Goal: Information Seeking & Learning: Learn about a topic

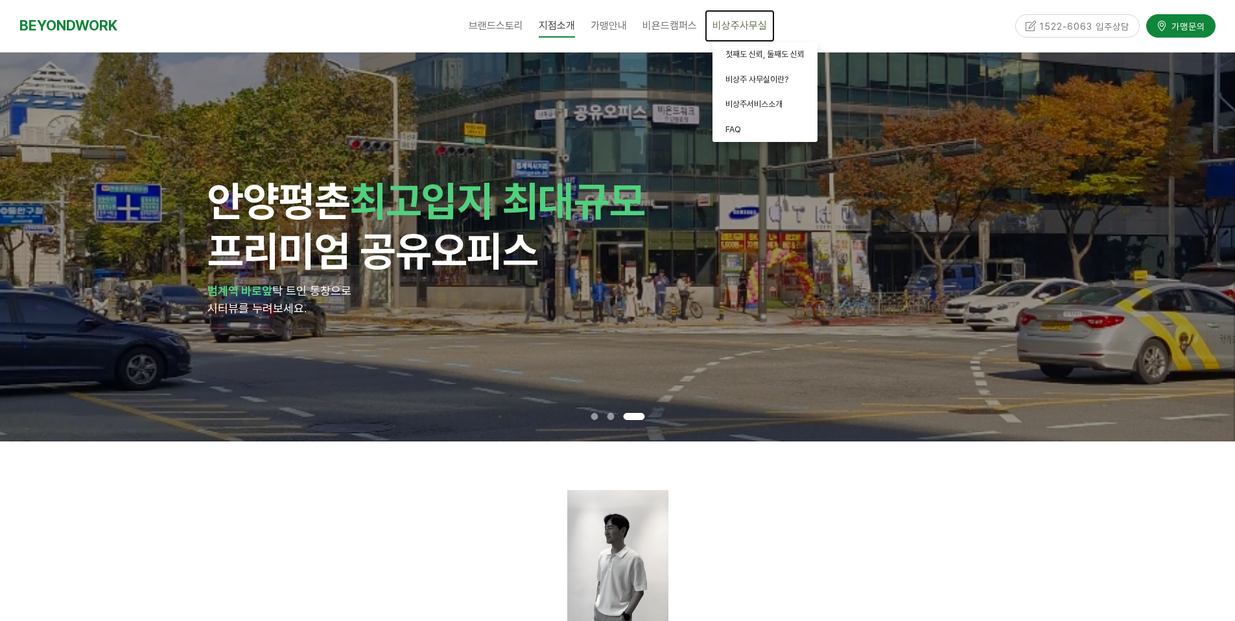
click at [749, 27] on span "비상주사무실" at bounding box center [740, 25] width 54 height 12
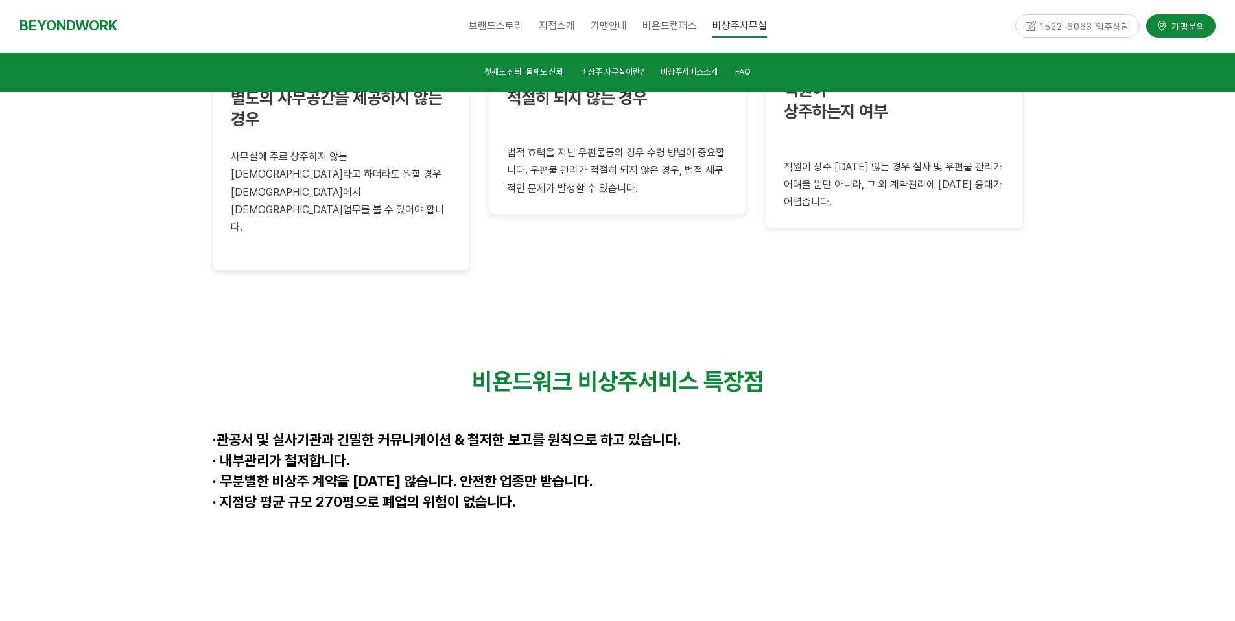
scroll to position [3268, 0]
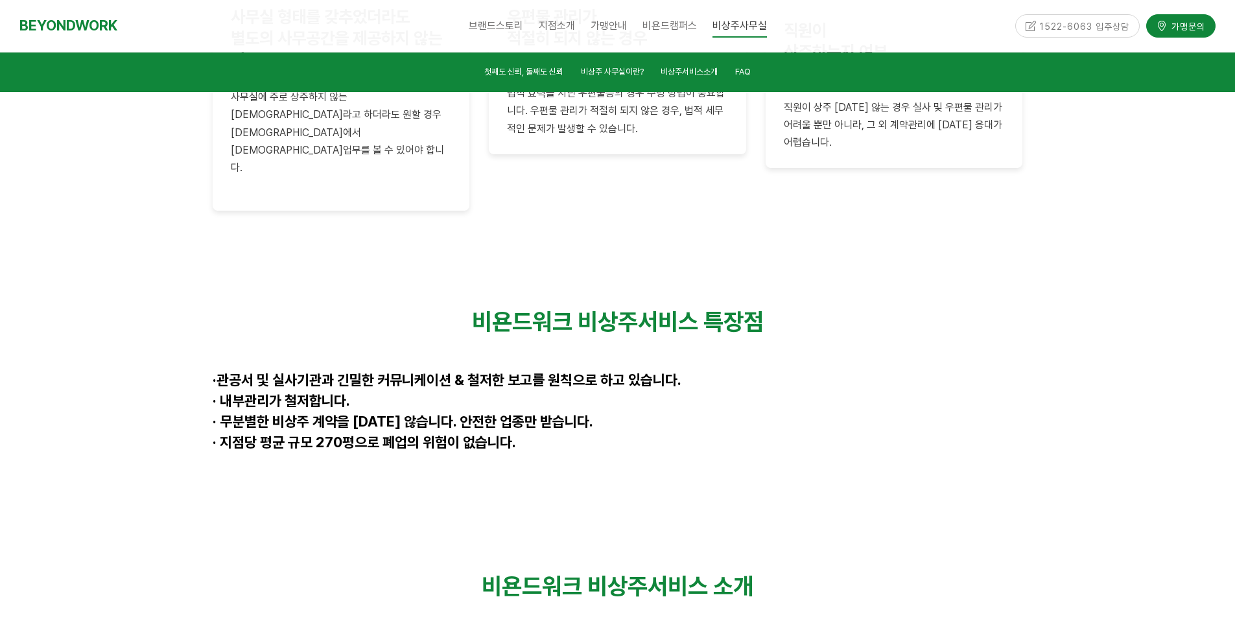
drag, startPoint x: 665, startPoint y: 224, endPoint x: 552, endPoint y: 255, distance: 116.4
click at [665, 354] on p at bounding box center [618, 363] width 811 height 18
click at [471, 308] on div "비욘드워크 비상주서비스 특장점 · 관공서 및 실사기관과 긴밀한 커뮤니케이션 & 철저한 보고를 원칙으로 하고 있습니다. · 내부관리가 철저합니다…" at bounding box center [618, 391] width 811 height 167
click at [471, 413] on strong "· 무분별한 비상주 계약을 [DATE] 않습니다. 안전한 업종만 받습니다." at bounding box center [403, 421] width 381 height 17
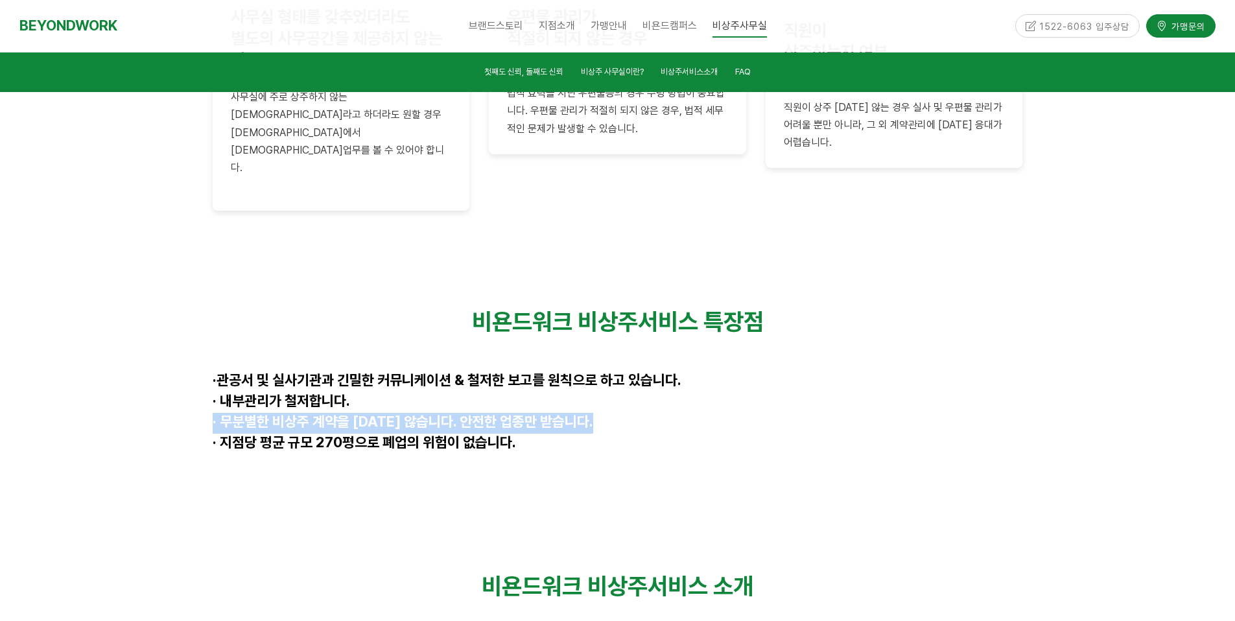
click at [471, 413] on strong "· 무분별한 비상주 계약을 하지 않습니다. 안전한 업종만 받습니다." at bounding box center [403, 421] width 381 height 17
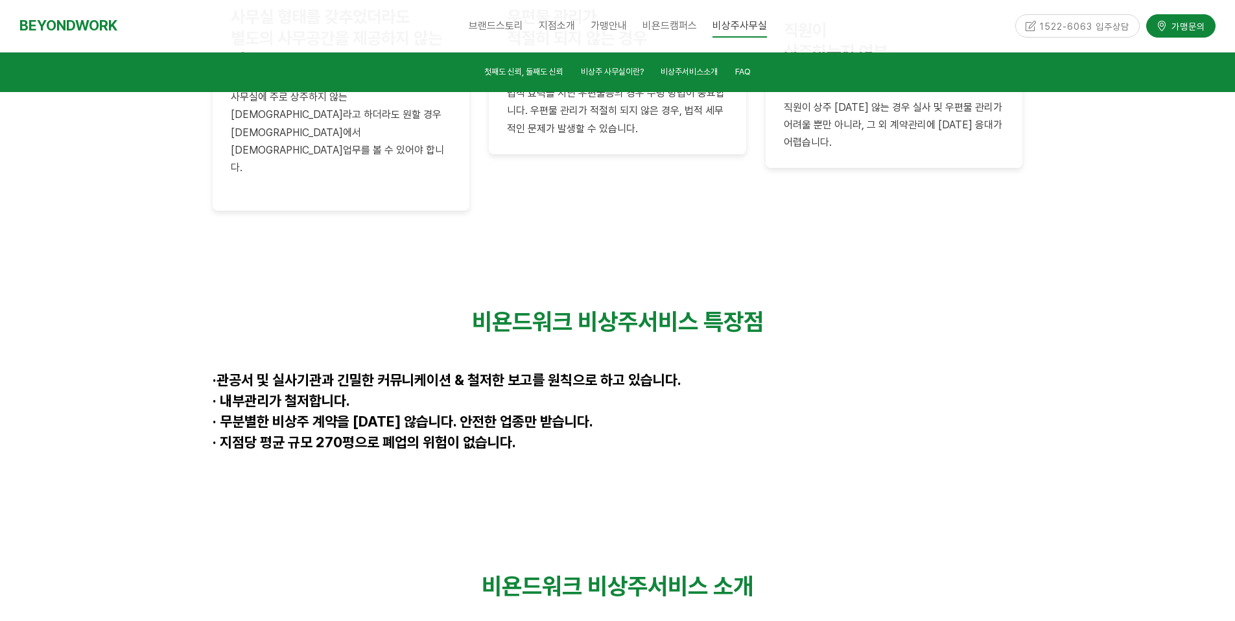
click at [497, 372] on strong "관공서 및 실사기관과 긴밀한 커뮤니케이션 & 철저한 보고를 원칙으로 하고 있습니다." at bounding box center [449, 380] width 465 height 17
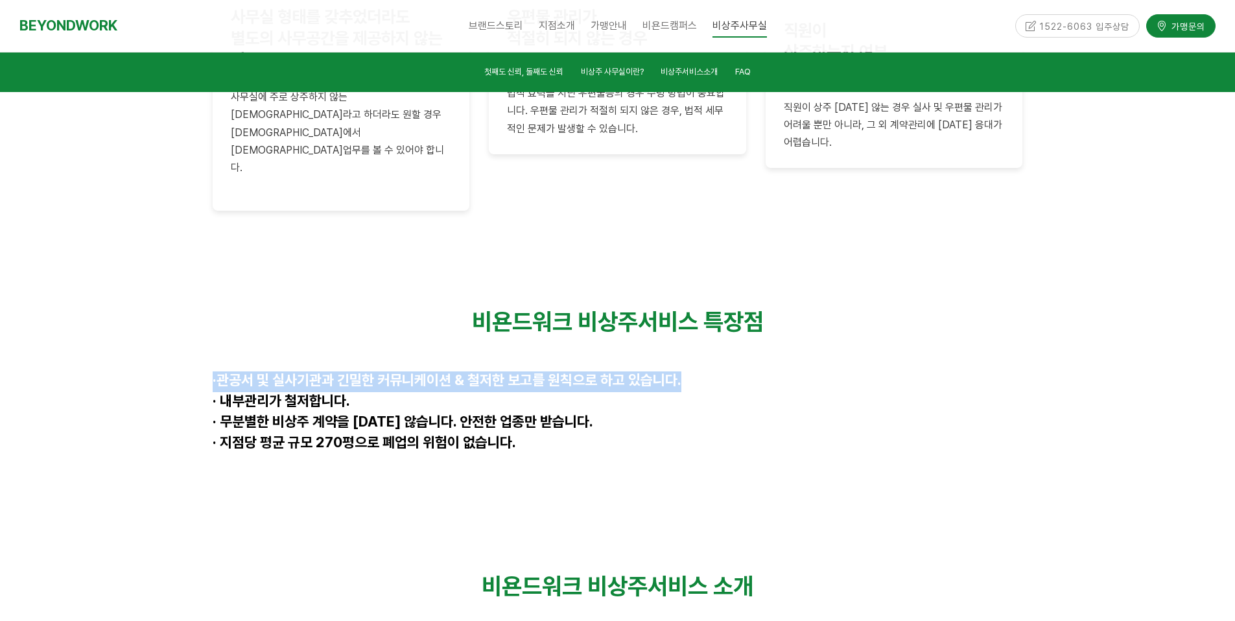
click at [497, 372] on strong "관공서 및 실사기관과 긴밀한 커뮤니케이션 & 철저한 보고를 원칙으로 하고 있습니다." at bounding box center [449, 380] width 465 height 17
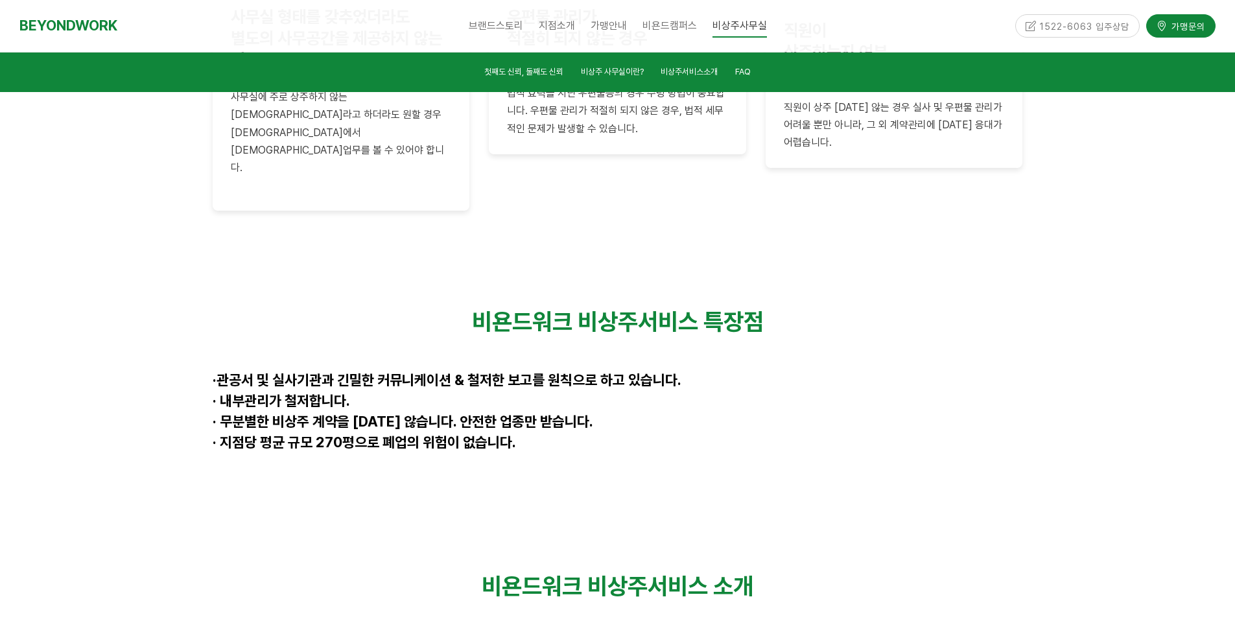
click at [495, 392] on p "· 내부관리가 철저합니다." at bounding box center [618, 402] width 811 height 21
click at [479, 413] on strong "· 무분별한 비상주 계약을 하지 않습니다. 안전한 업종만 받습니다." at bounding box center [403, 421] width 381 height 17
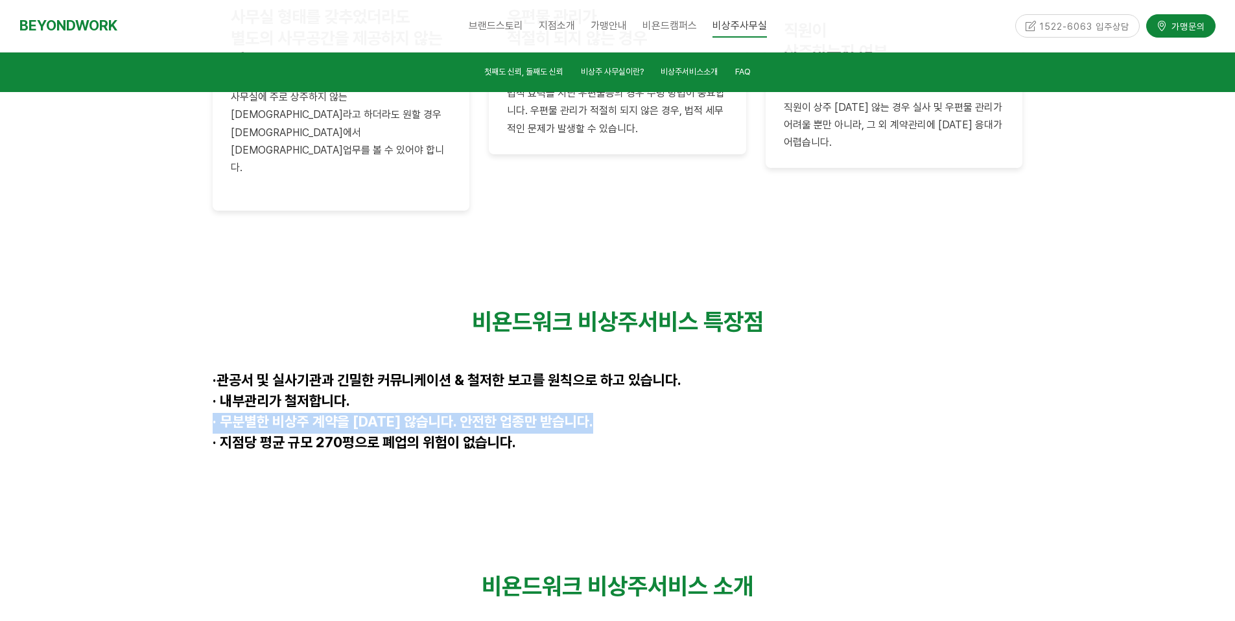
click at [479, 413] on strong "· 무분별한 비상주 계약을 하지 않습니다. 안전한 업종만 받습니다." at bounding box center [403, 421] width 381 height 17
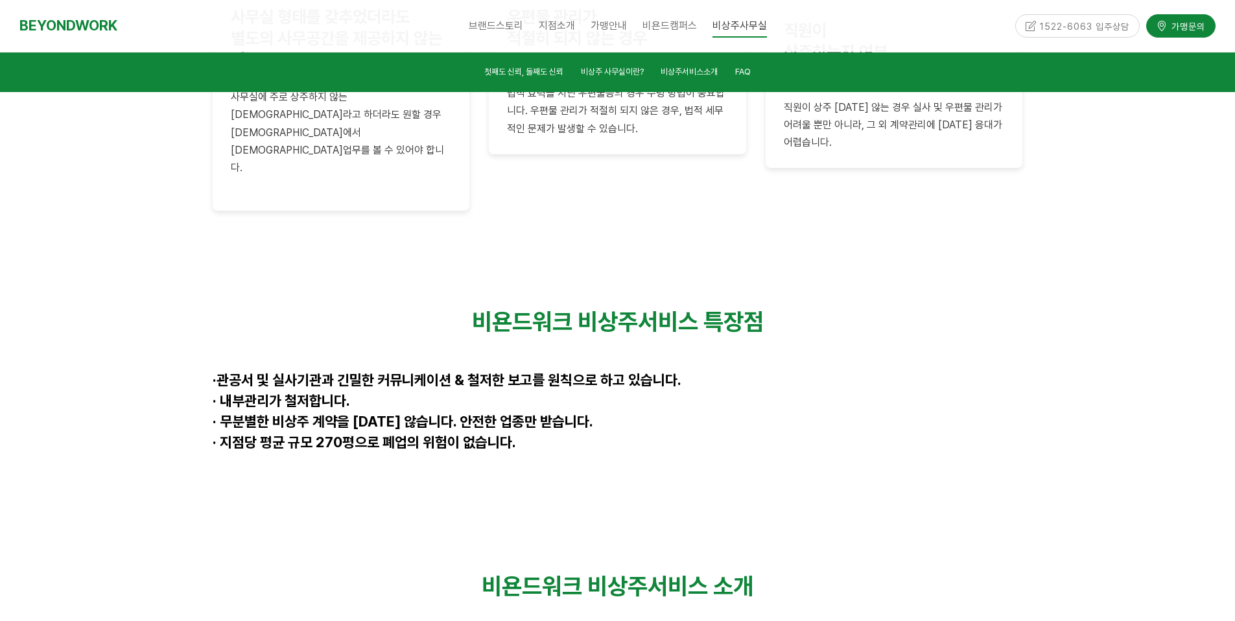
click at [466, 455] on p at bounding box center [618, 465] width 811 height 21
click at [467, 434] on span "· 지점당 평균 규모 270평으로 폐업의 위험이 없습니다." at bounding box center [364, 442] width 303 height 17
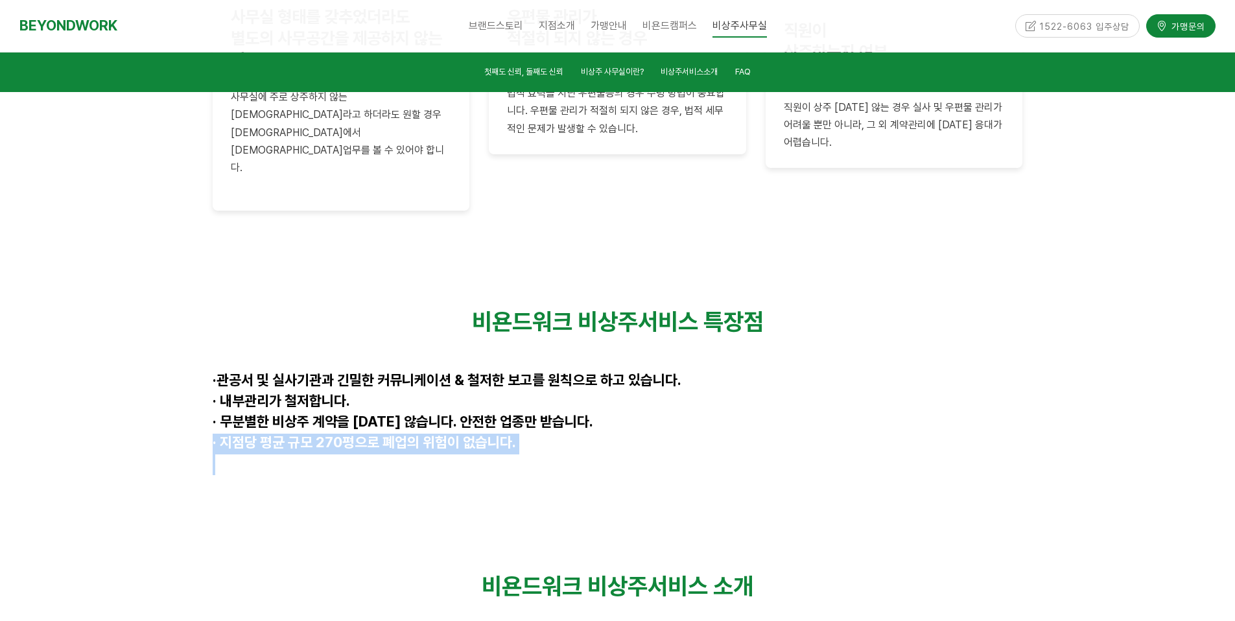
click at [467, 434] on span "· 지점당 평균 규모 270평으로 폐업의 위험이 없습니다." at bounding box center [364, 442] width 303 height 17
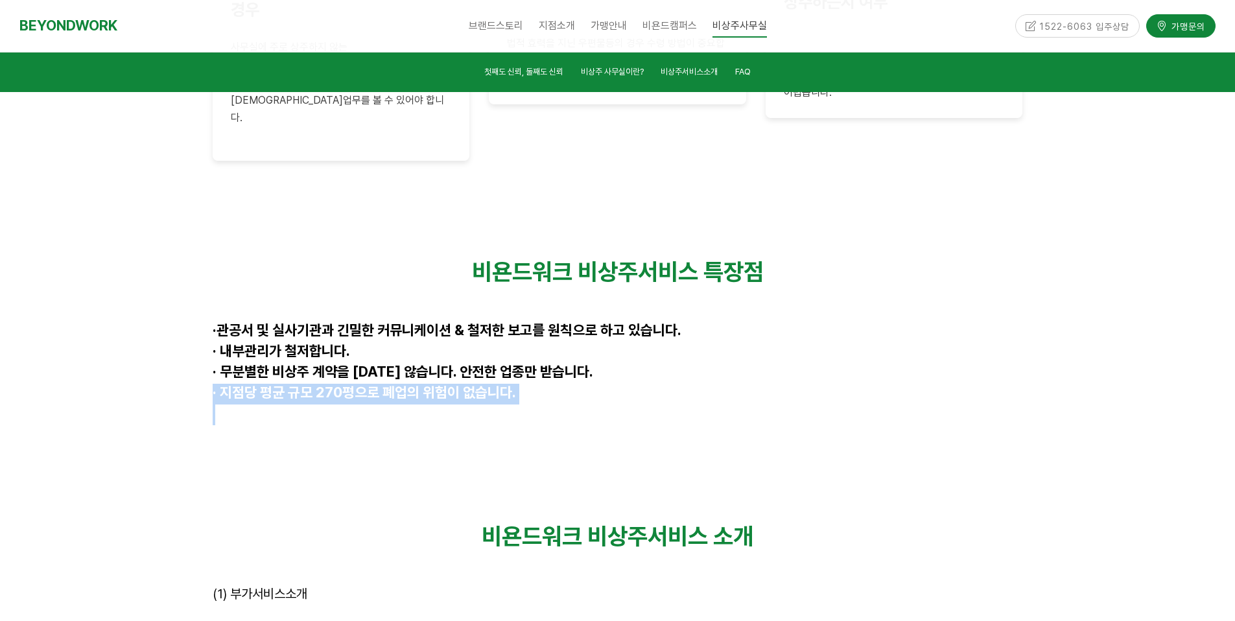
scroll to position [3379, 0]
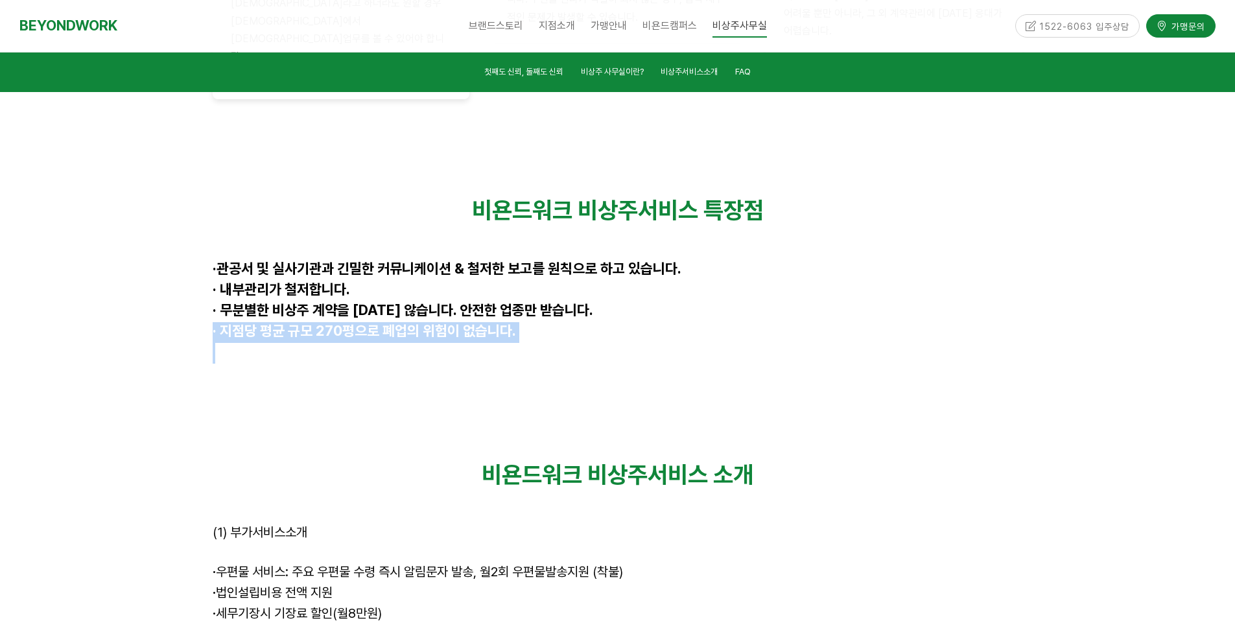
click at [397, 564] on span "우편물 서비스: 주요 우편물 수령 즉시 알림문자 발송, 월2회 우편물발송지원 (착불)" at bounding box center [419, 572] width 407 height 16
click at [398, 564] on span "우편물 서비스: 주요 우편물 수령 즉시 알림문자 발송, 월2회 우편물발송지원 (착불)" at bounding box center [419, 572] width 407 height 16
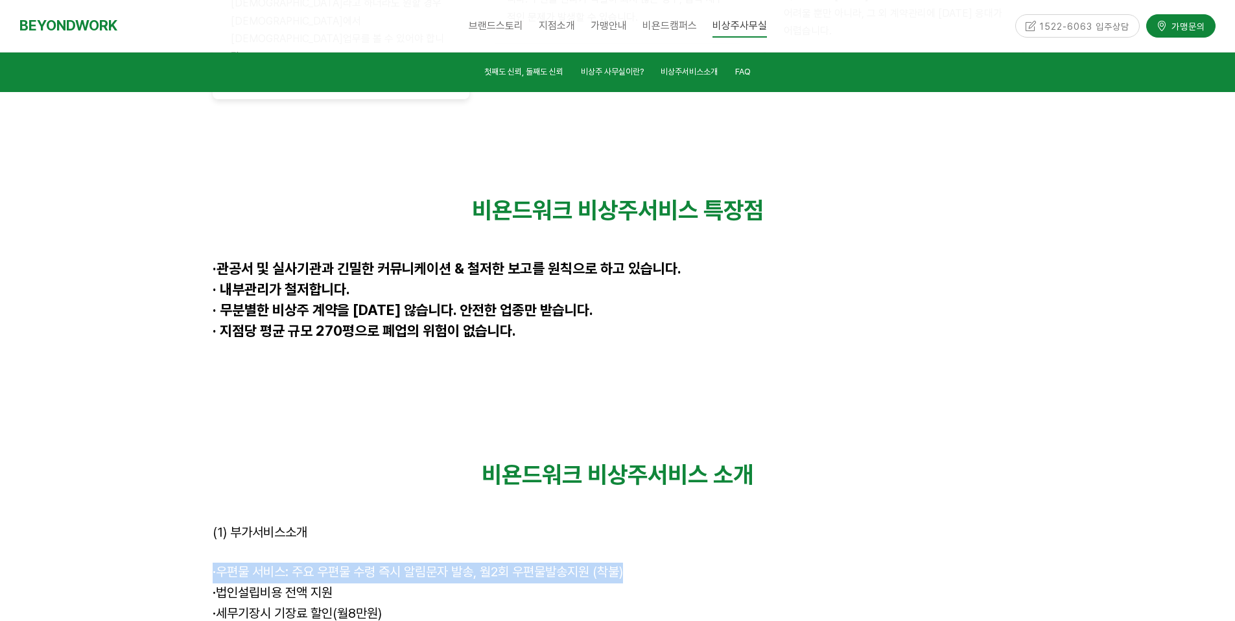
click at [398, 564] on span "우편물 서비스: 주요 우편물 수령 즉시 알림문자 발송, 월2회 우편물발송지원 (착불)" at bounding box center [419, 572] width 407 height 16
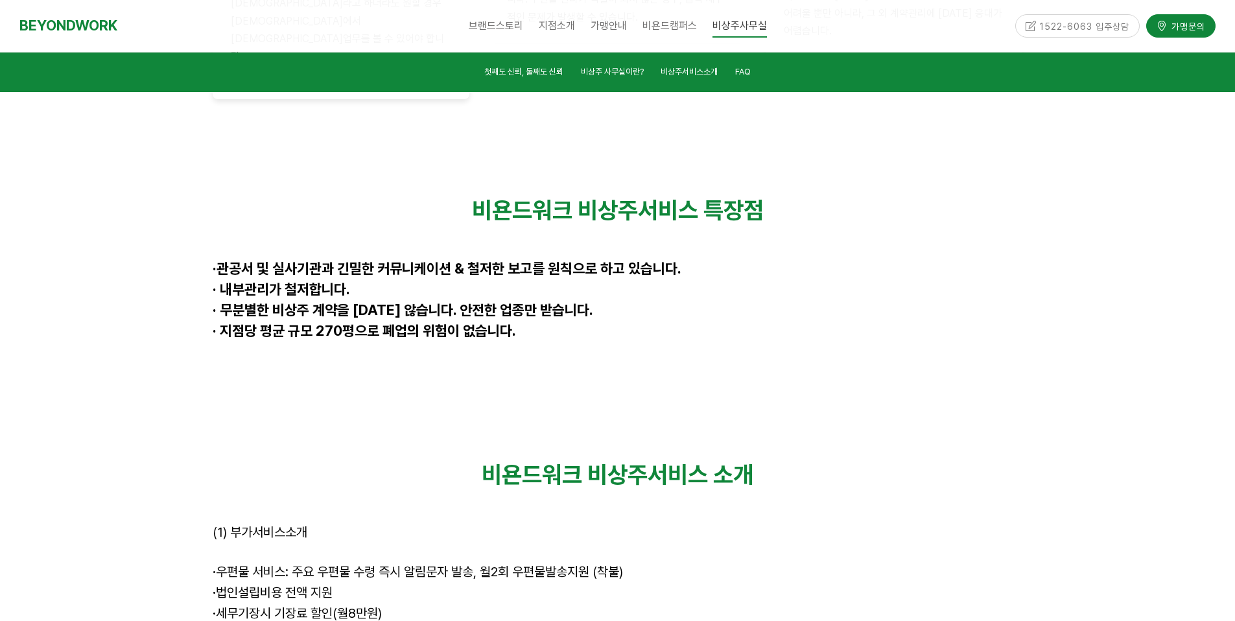
click at [401, 564] on span "우편물 서비스: 주요 우편물 수령 즉시 알림문자 발송, 월2회 우편물발송지원 (착불)" at bounding box center [419, 572] width 407 height 16
click at [413, 564] on span "우편물 서비스: 주요 우편물 수령 즉시 알림문자 발송, 월2회 우편물발송지원 (착불)" at bounding box center [419, 572] width 407 height 16
click at [558, 461] on strong "비욘드워크 비상주서비스 소개" at bounding box center [618, 475] width 272 height 28
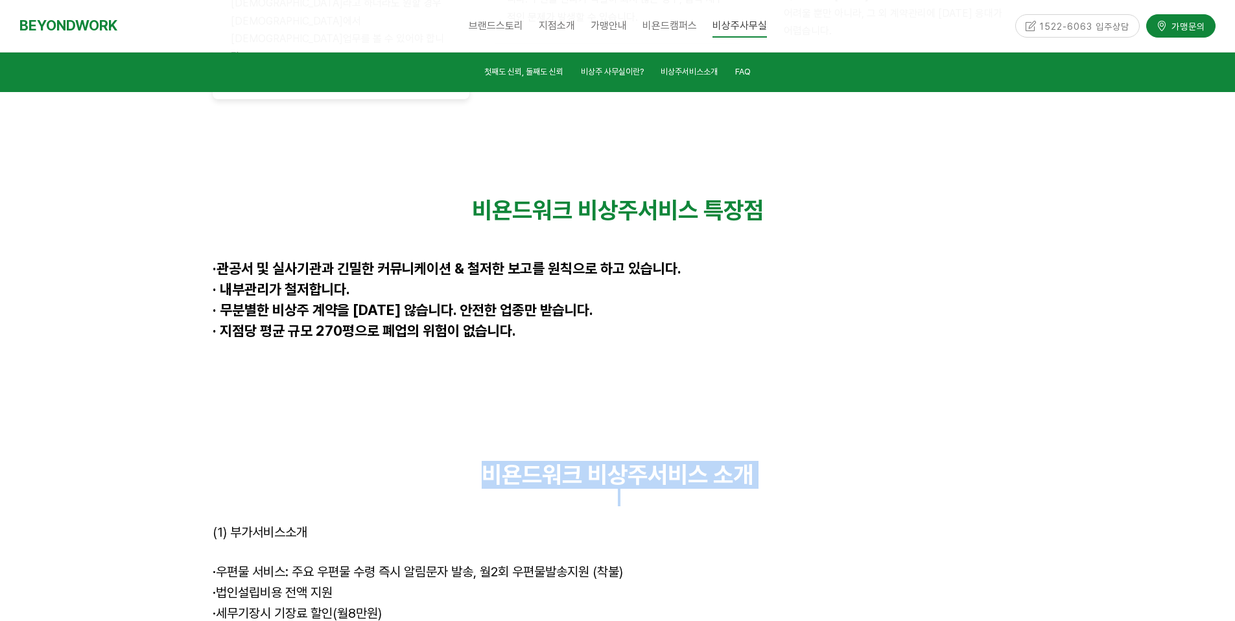
click at [621, 461] on strong "비욘드워크 비상주서비스 소개" at bounding box center [618, 475] width 272 height 28
click at [623, 461] on strong "비욘드워크 비상주서비스 소개" at bounding box center [618, 475] width 272 height 28
click at [626, 422] on div at bounding box center [618, 431] width 811 height 19
click at [575, 302] on p "· 무분별한 비상주 계약을 하지 않습니다. 안전한 업종만 받습니다." at bounding box center [618, 312] width 811 height 21
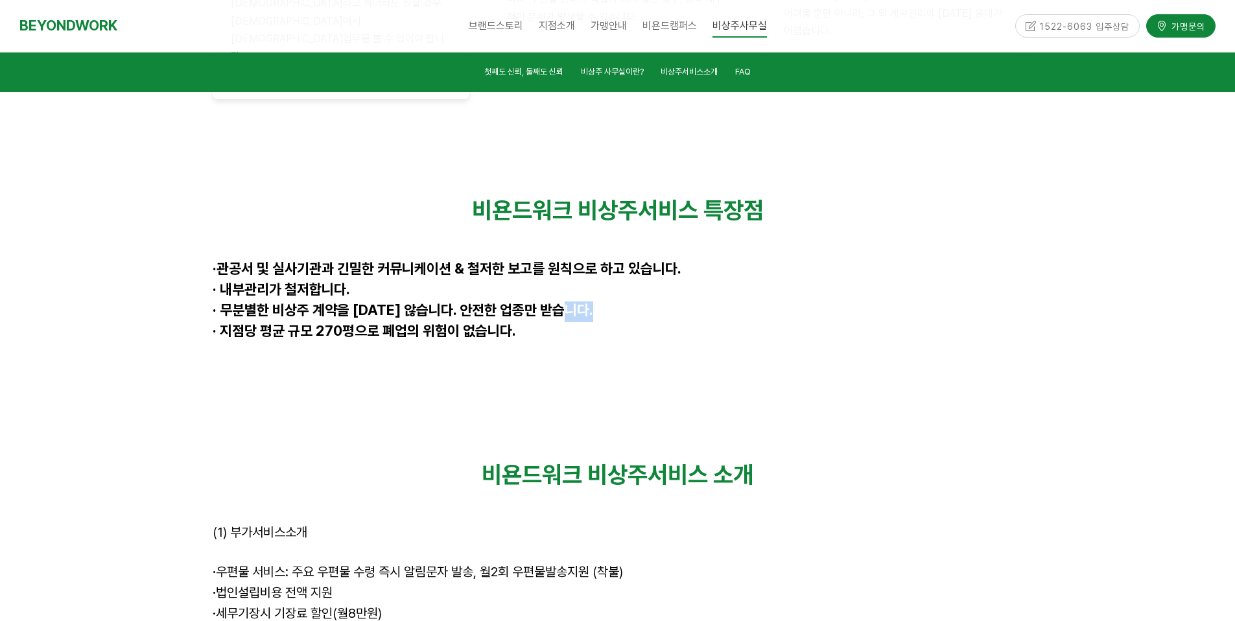
click at [575, 302] on p "· 무분별한 비상주 계약을 하지 않습니다. 안전한 업종만 받습니다." at bounding box center [618, 312] width 811 height 21
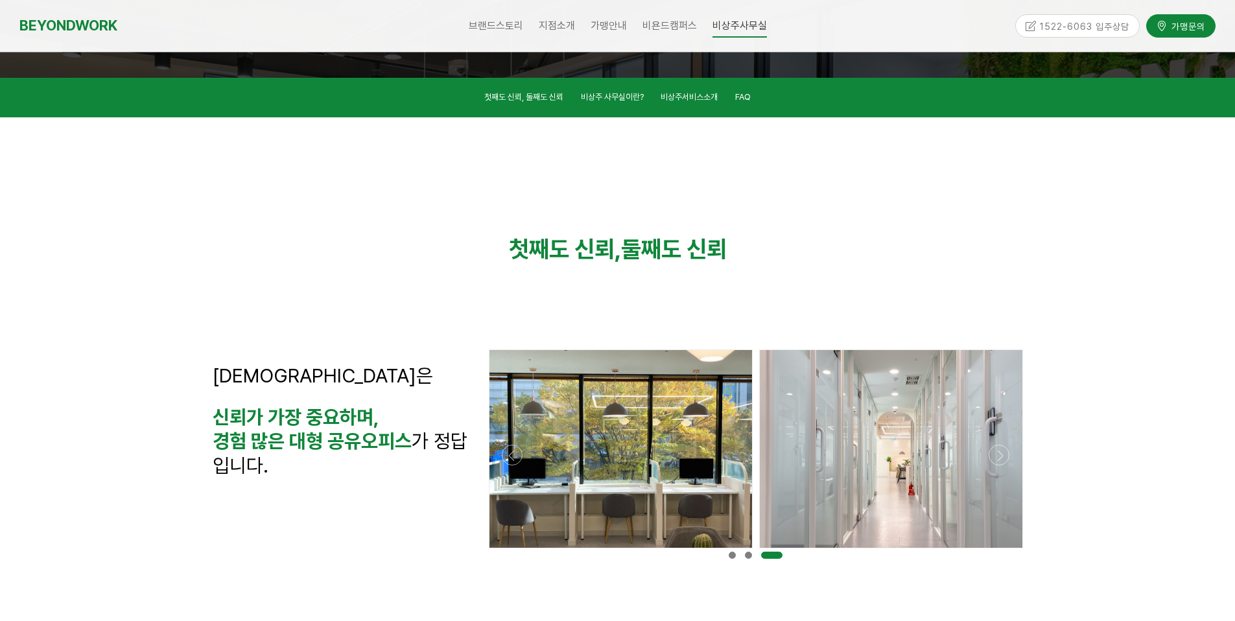
scroll to position [0, 0]
